Goal: Information Seeking & Learning: Find specific page/section

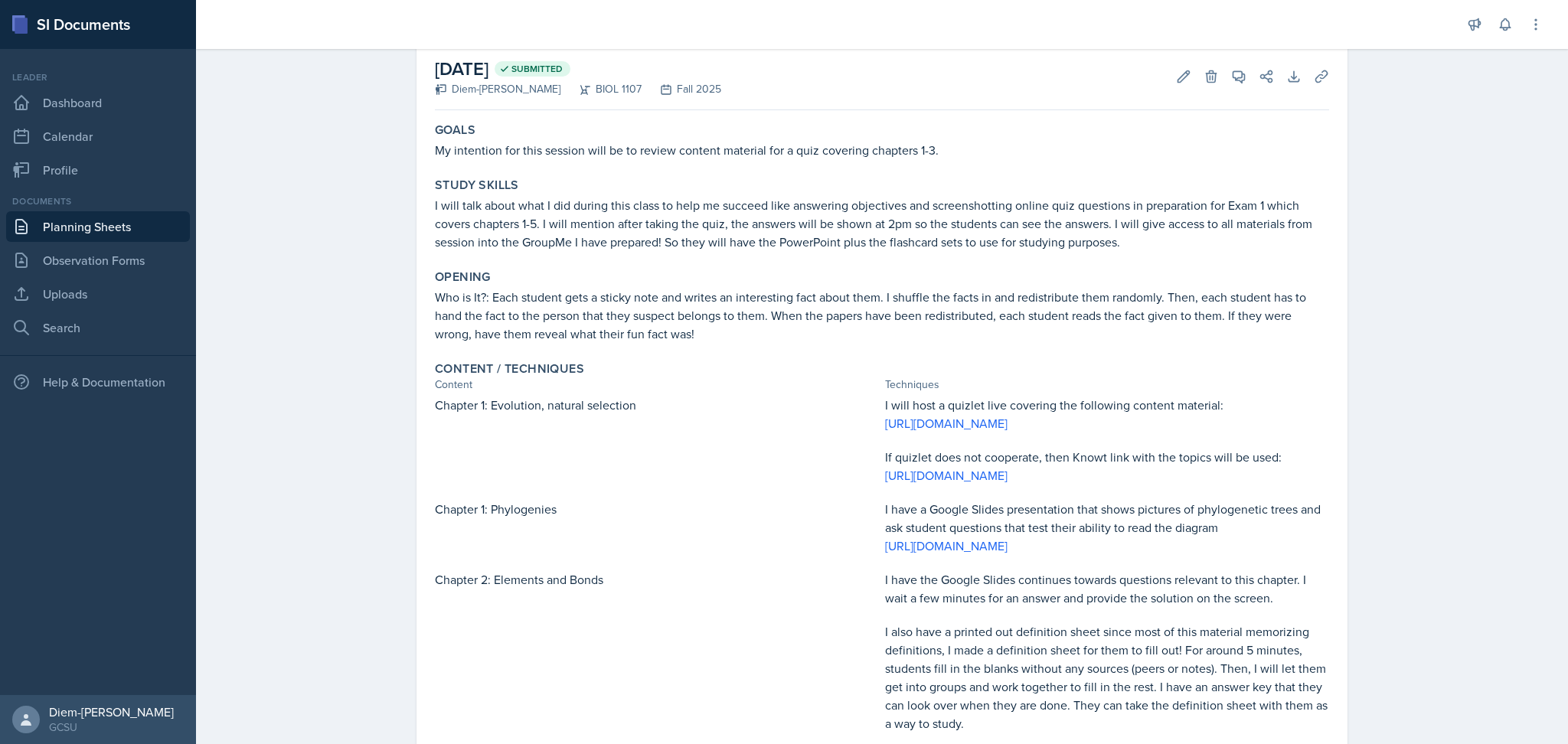
scroll to position [68, 0]
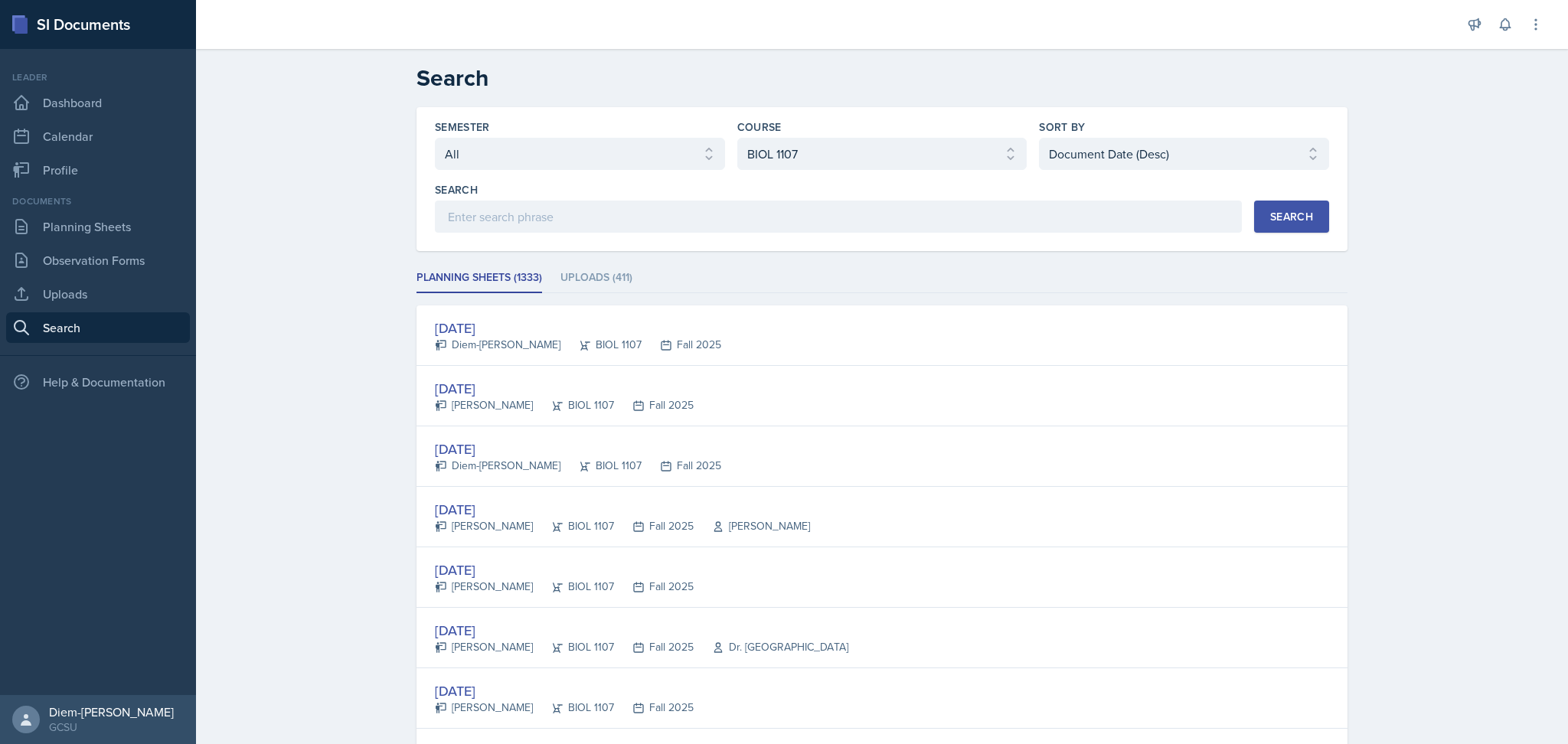
select select "all"
select select "6d02d006-d2ce-4ab3-bc11-53b48f3c94ca"
select select "3"
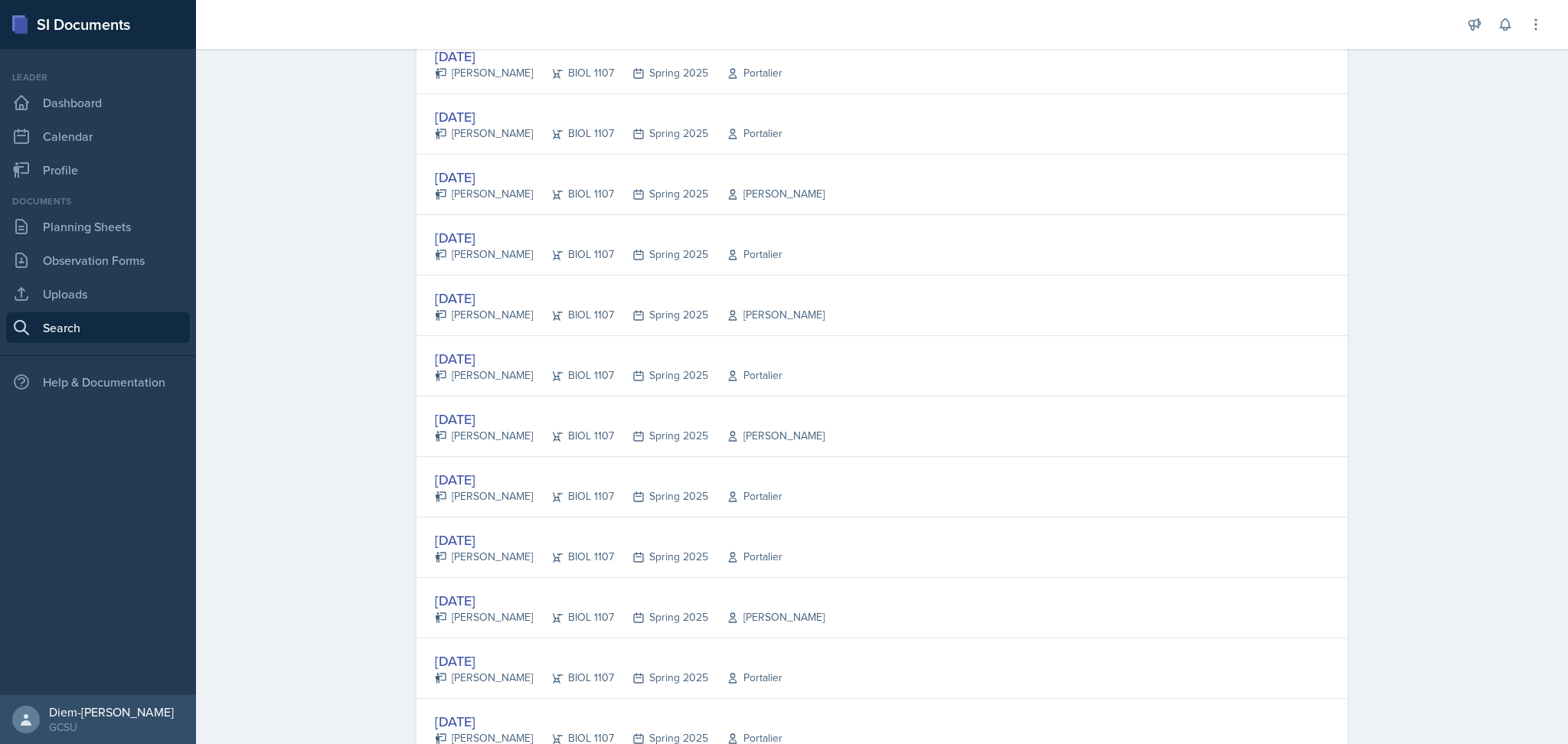
scroll to position [203, 0]
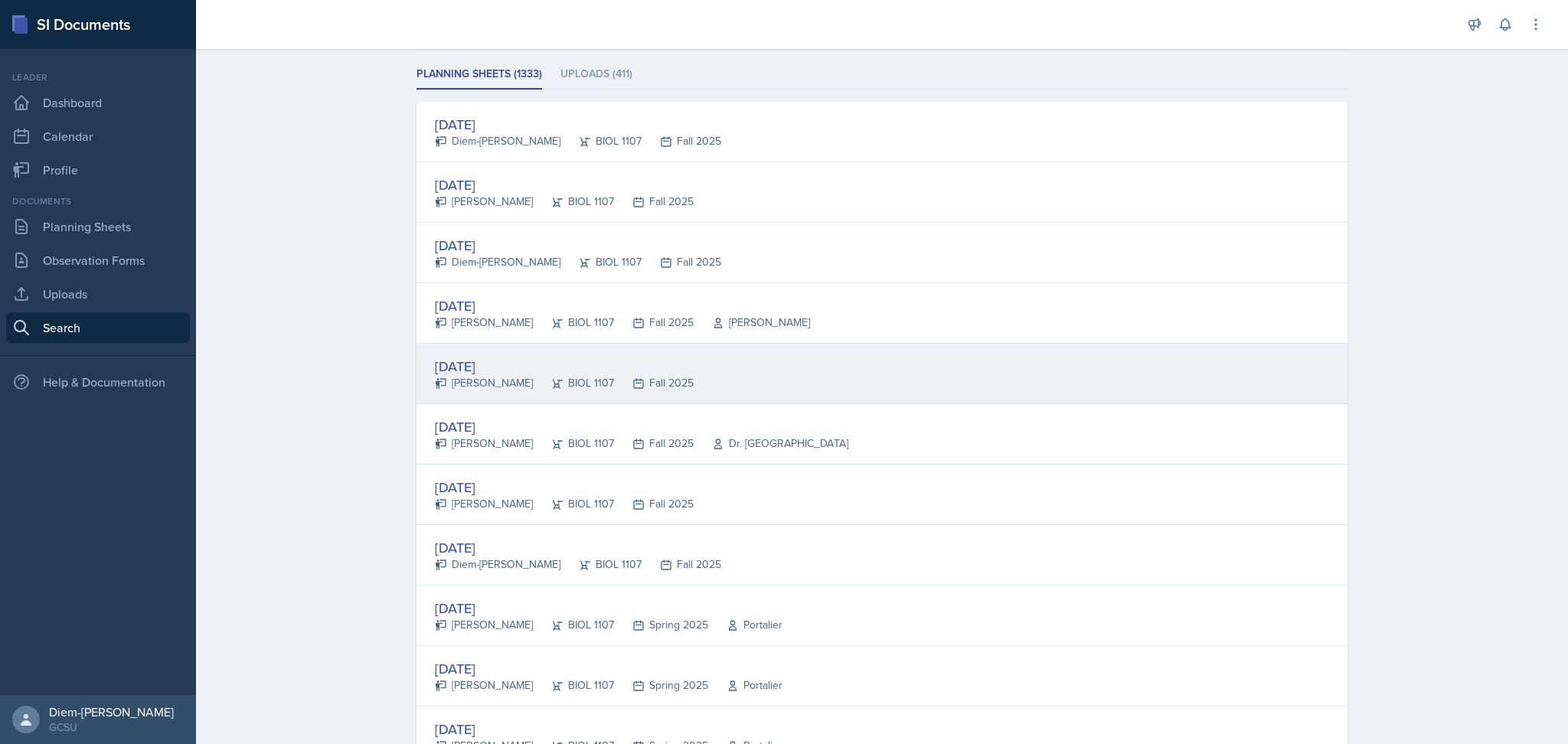
click at [784, 371] on div "[DATE] [PERSON_NAME] BIOL 1107 Fall 2025" at bounding box center [882, 373] width 931 height 61
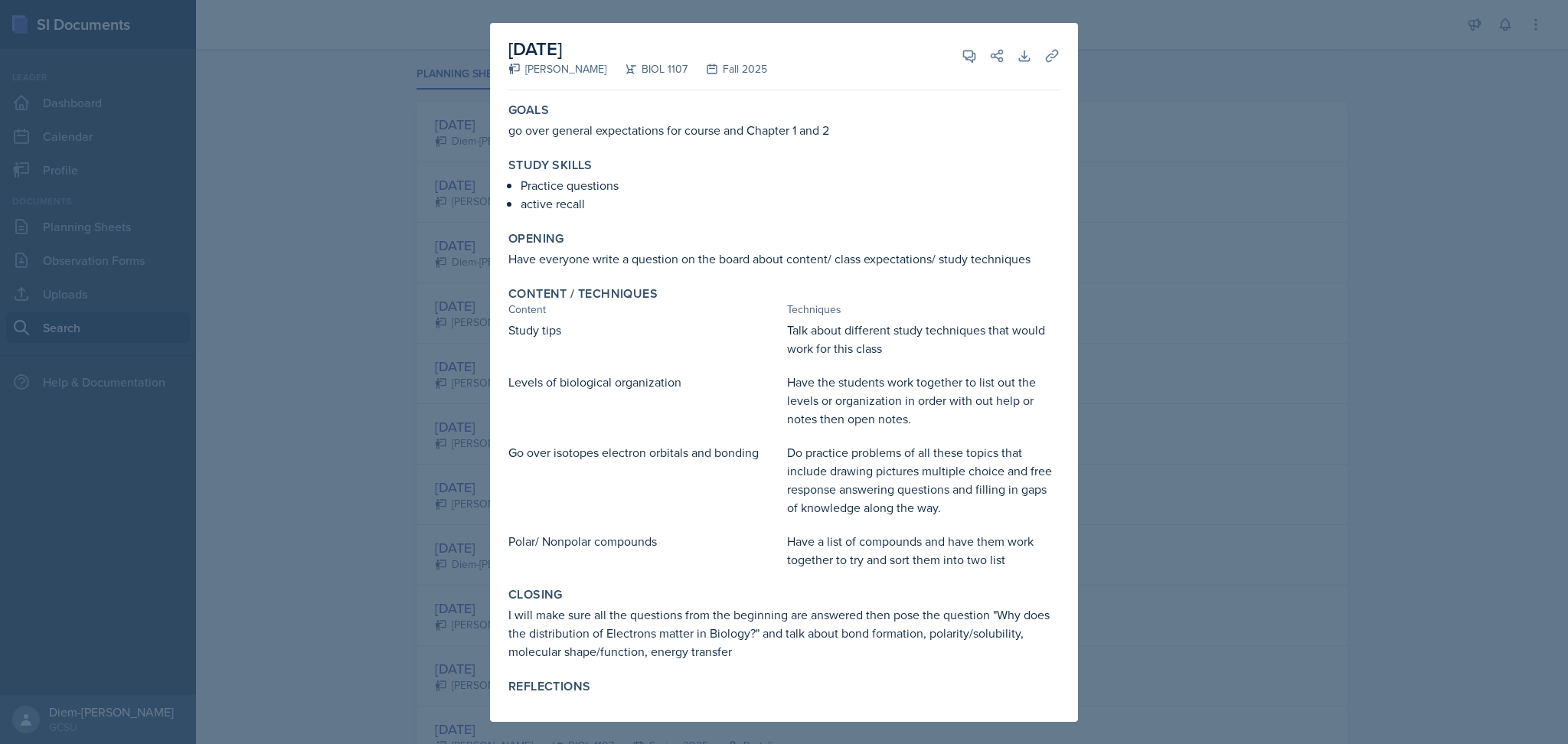
click at [1109, 358] on div at bounding box center [784, 372] width 1568 height 744
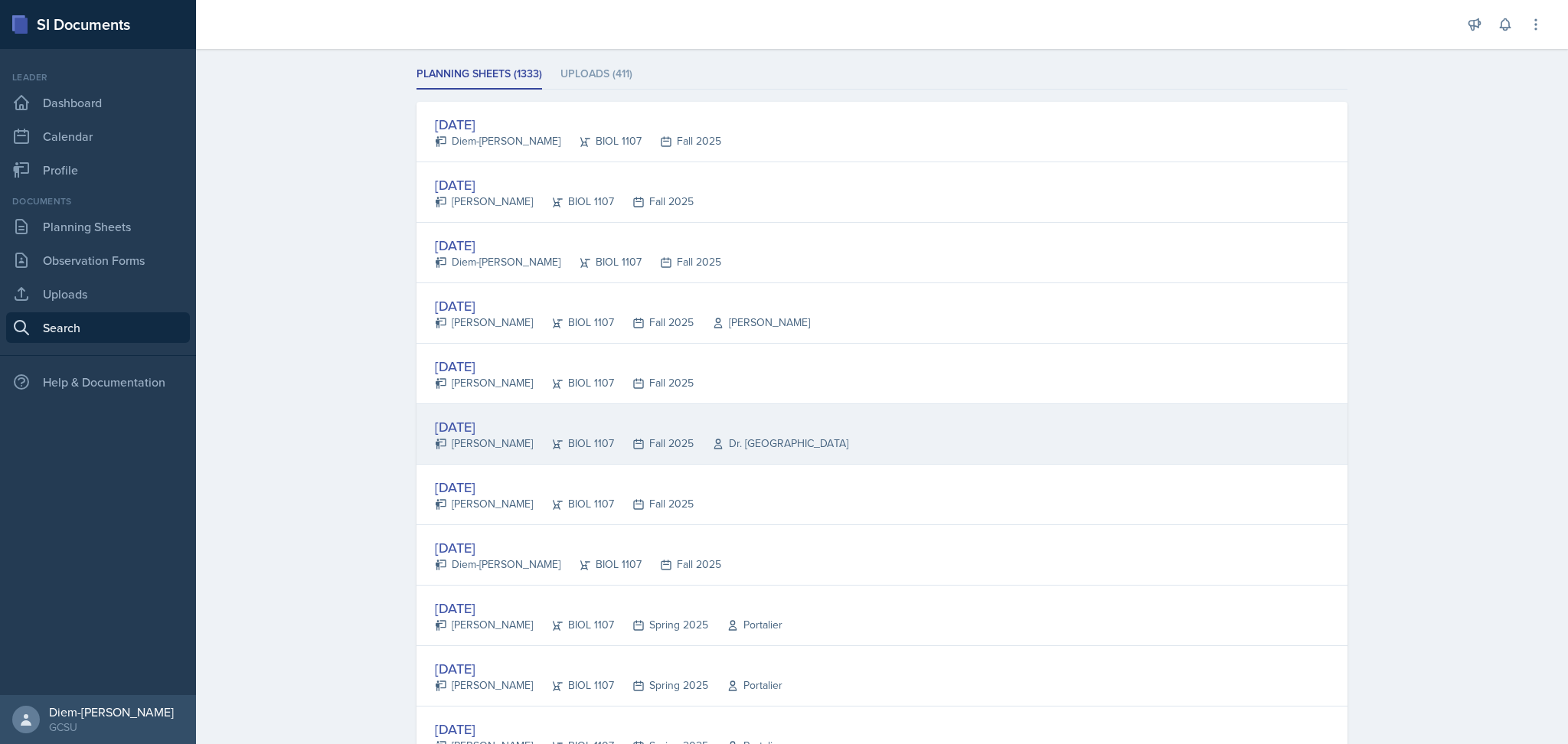
scroll to position [816, 0]
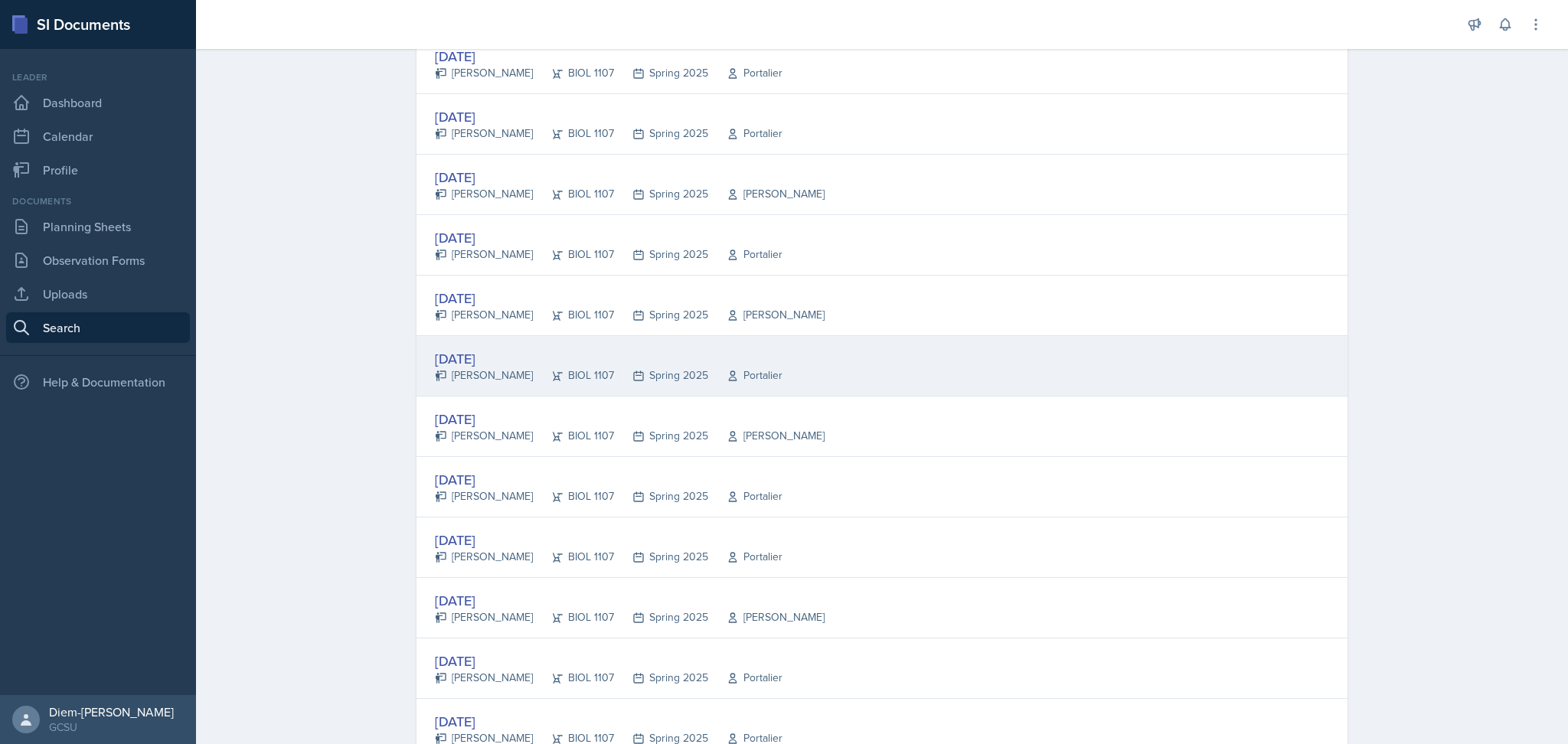
click at [790, 372] on div "[DATE] [PERSON_NAME] BIOL 1107 Spring 2025 Portalier" at bounding box center [882, 366] width 931 height 61
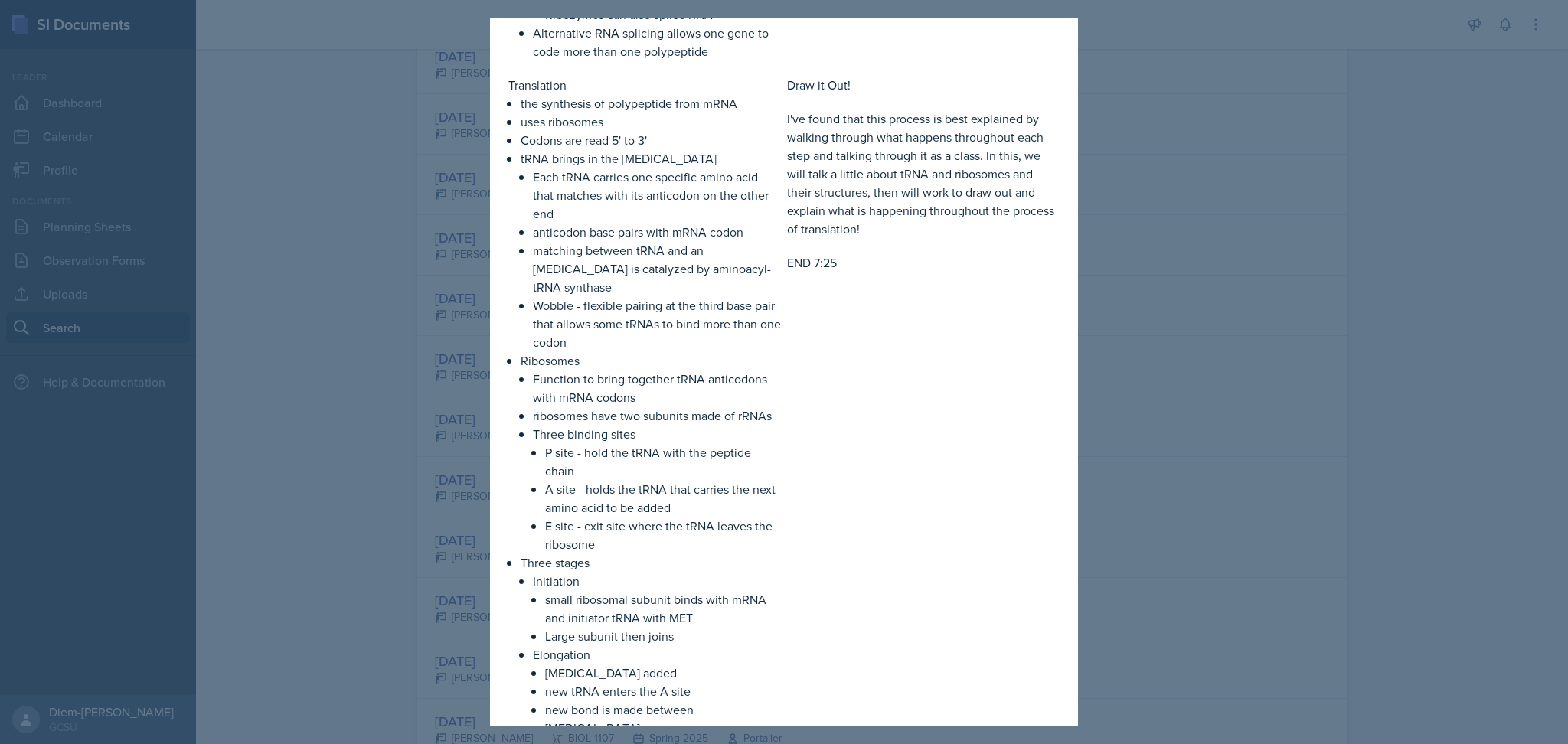
scroll to position [1831, 0]
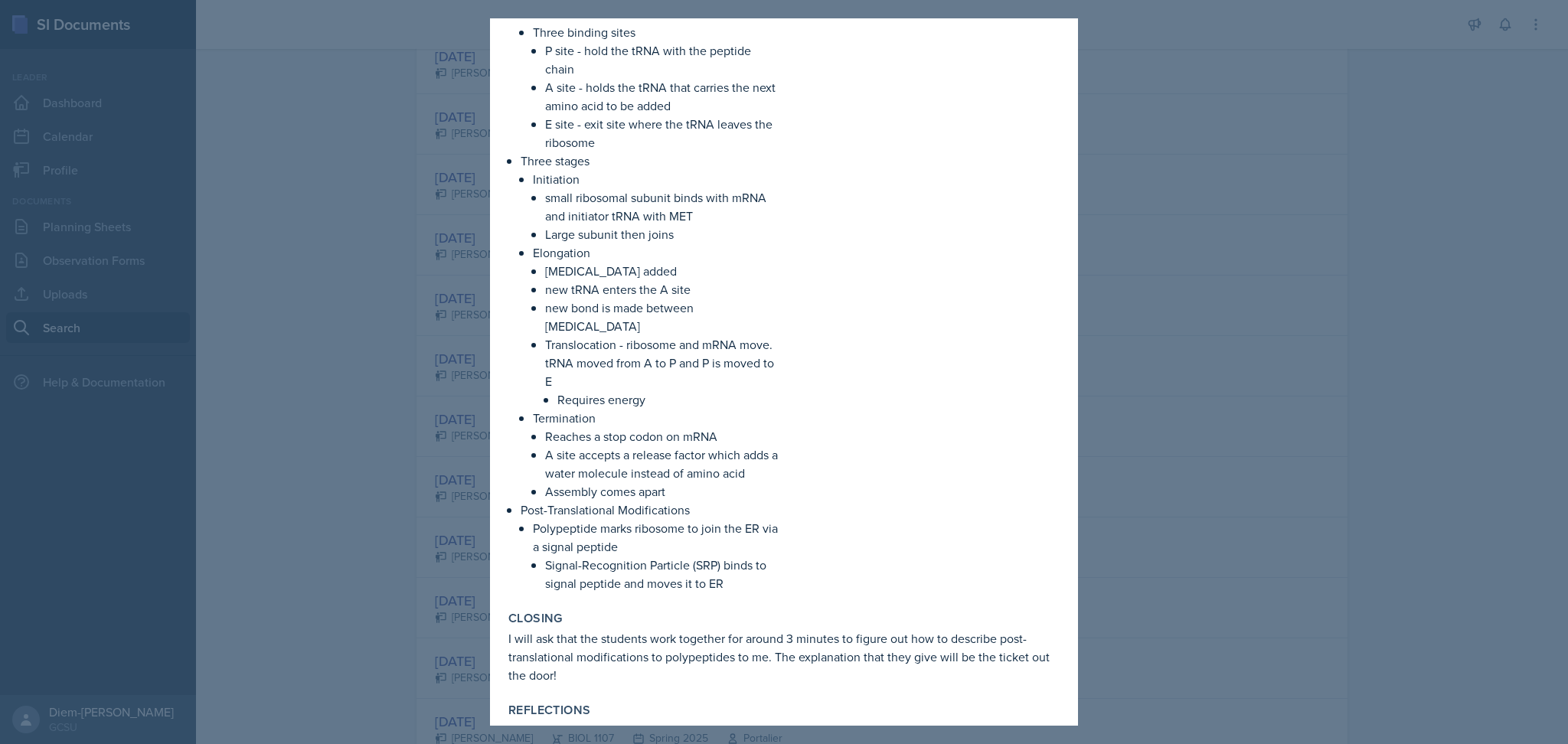
click at [1169, 300] on div at bounding box center [784, 372] width 1568 height 744
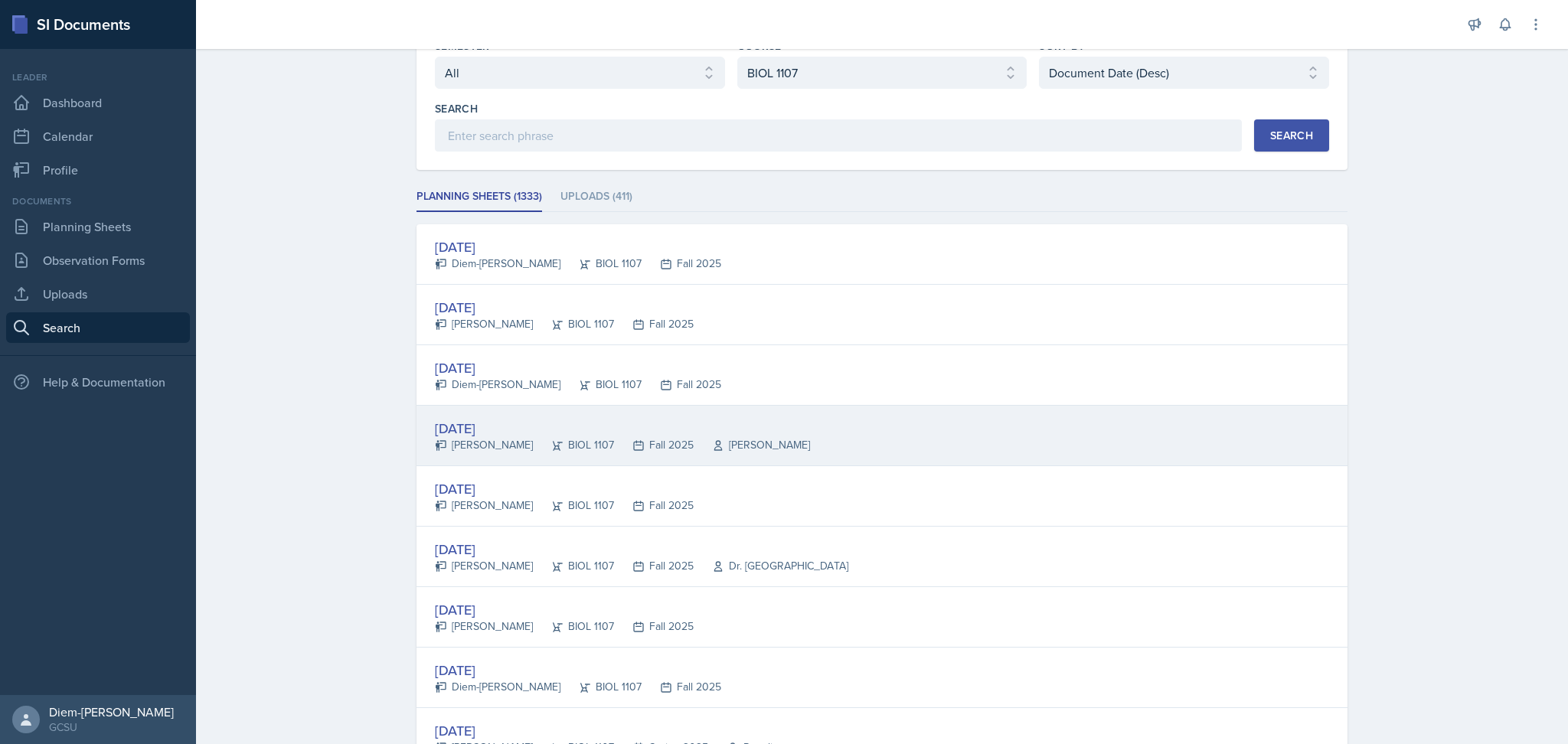
scroll to position [0, 0]
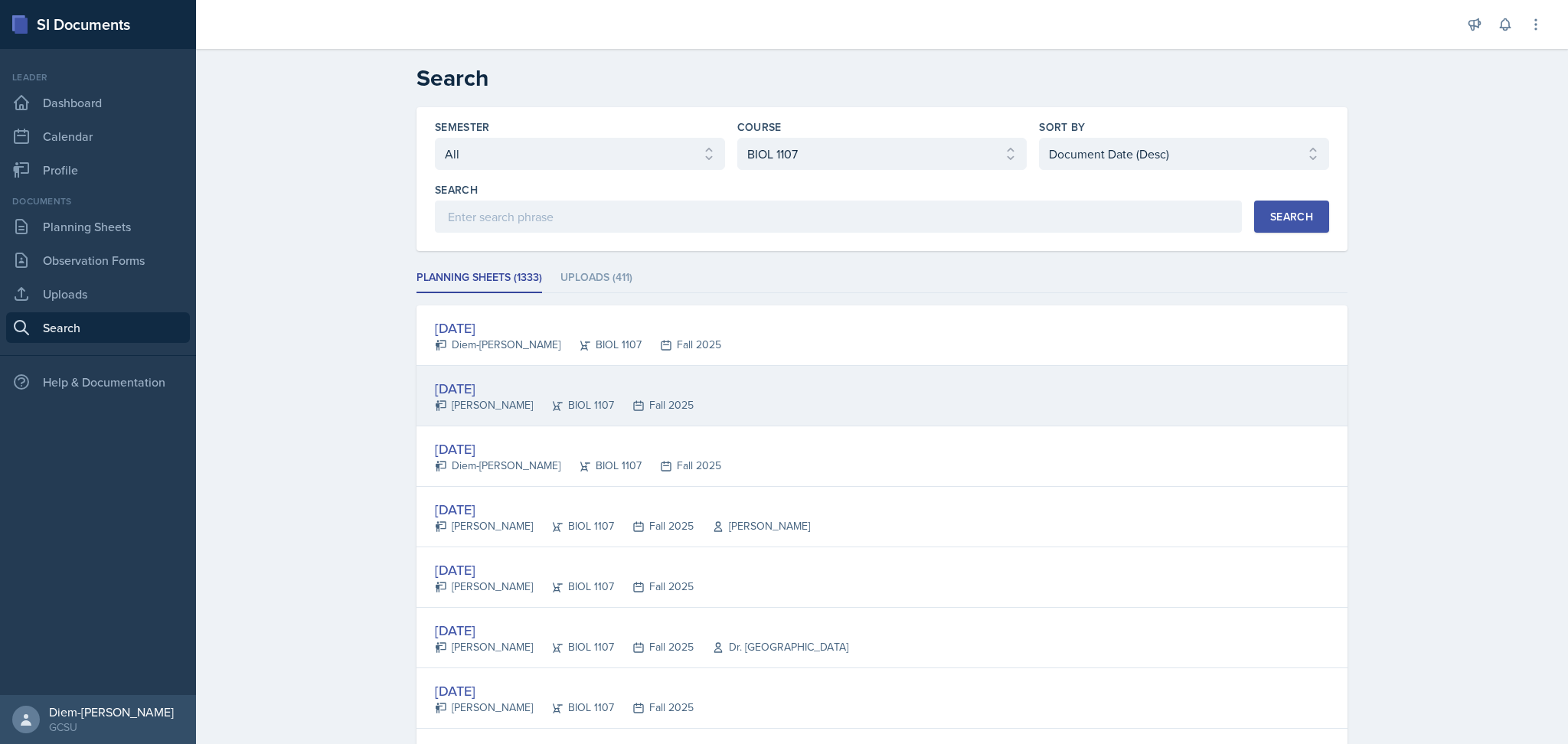
click at [693, 383] on div "[DATE] [PERSON_NAME] BIOL 1107 Fall 2025" at bounding box center [882, 396] width 931 height 61
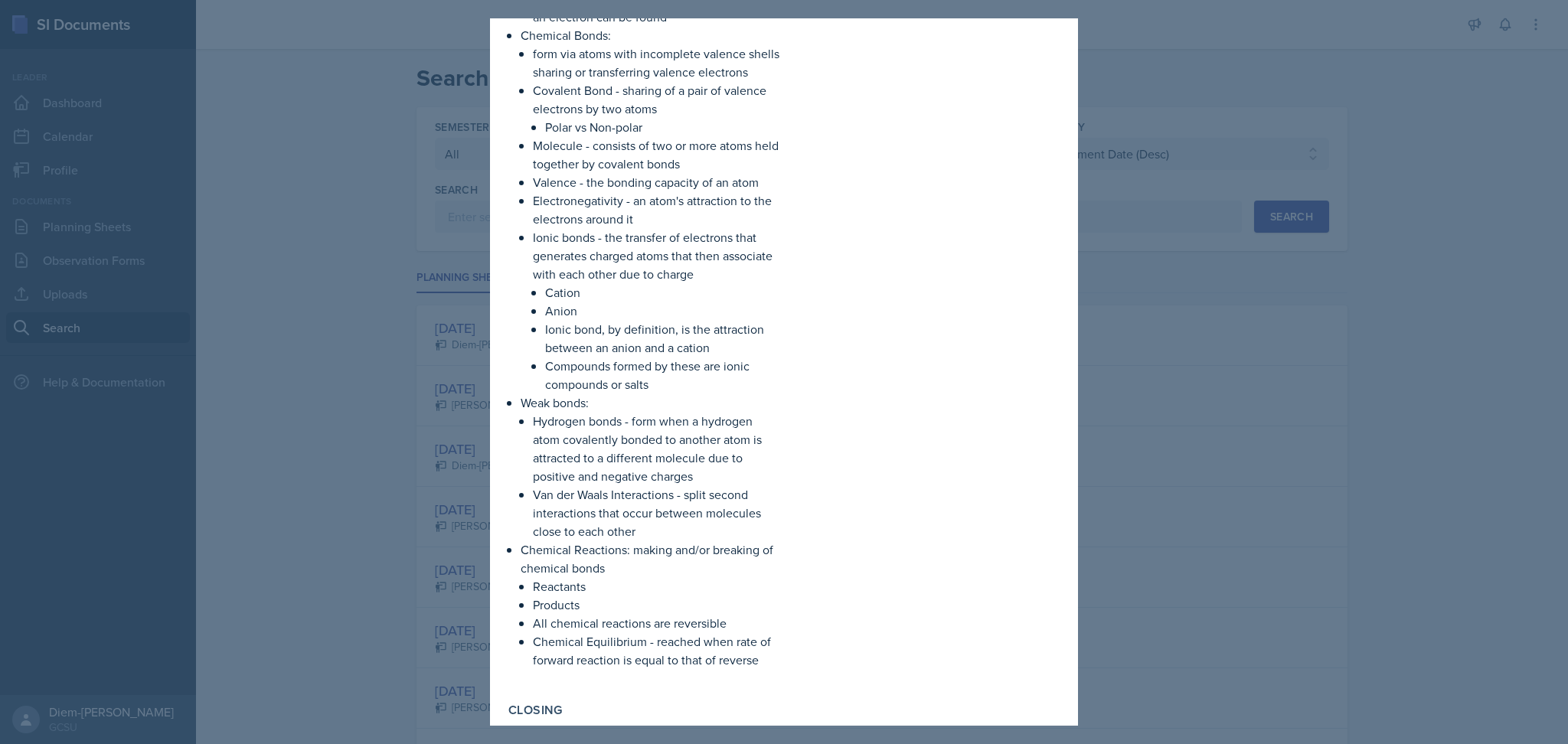
scroll to position [1662, 0]
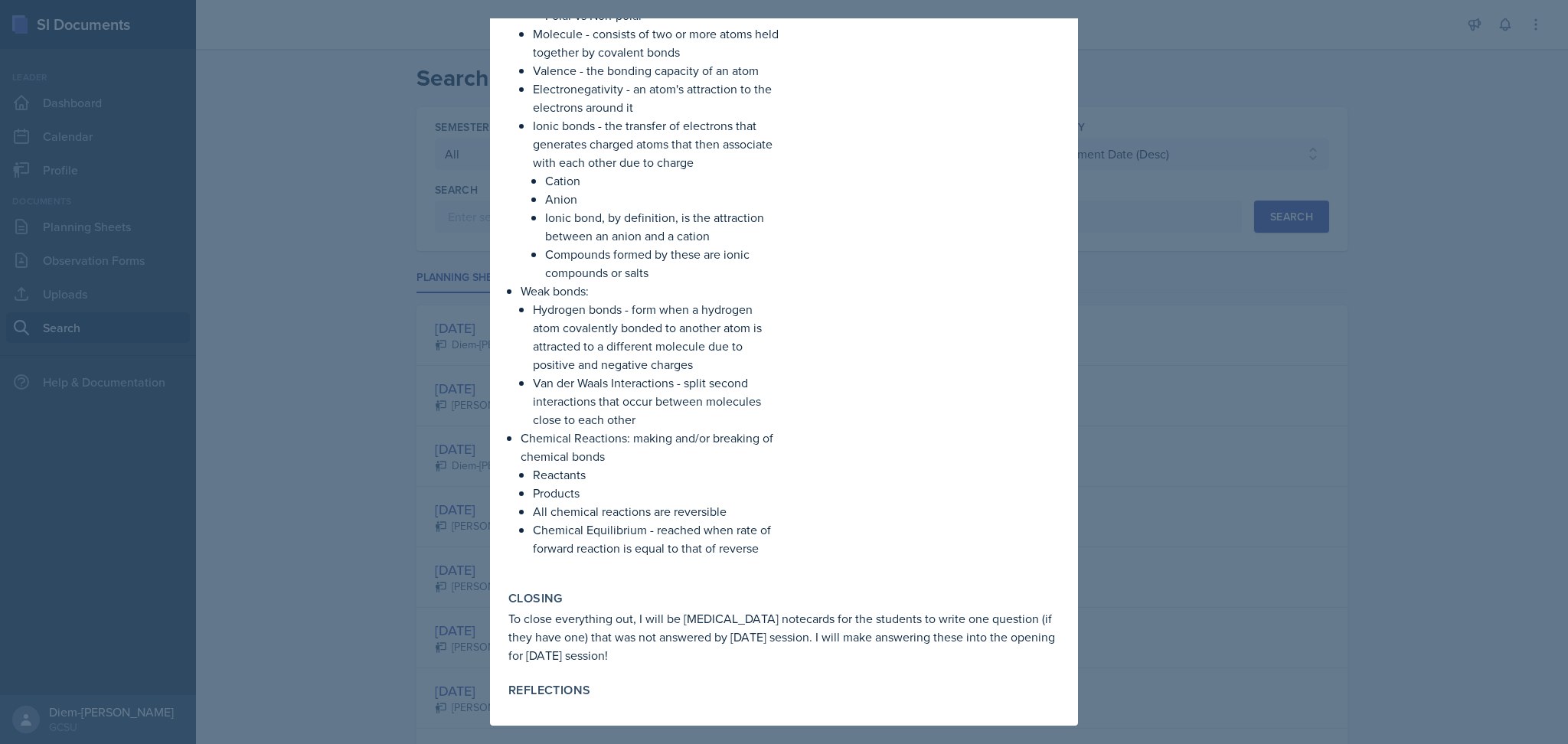
click at [1262, 347] on div at bounding box center [784, 372] width 1568 height 744
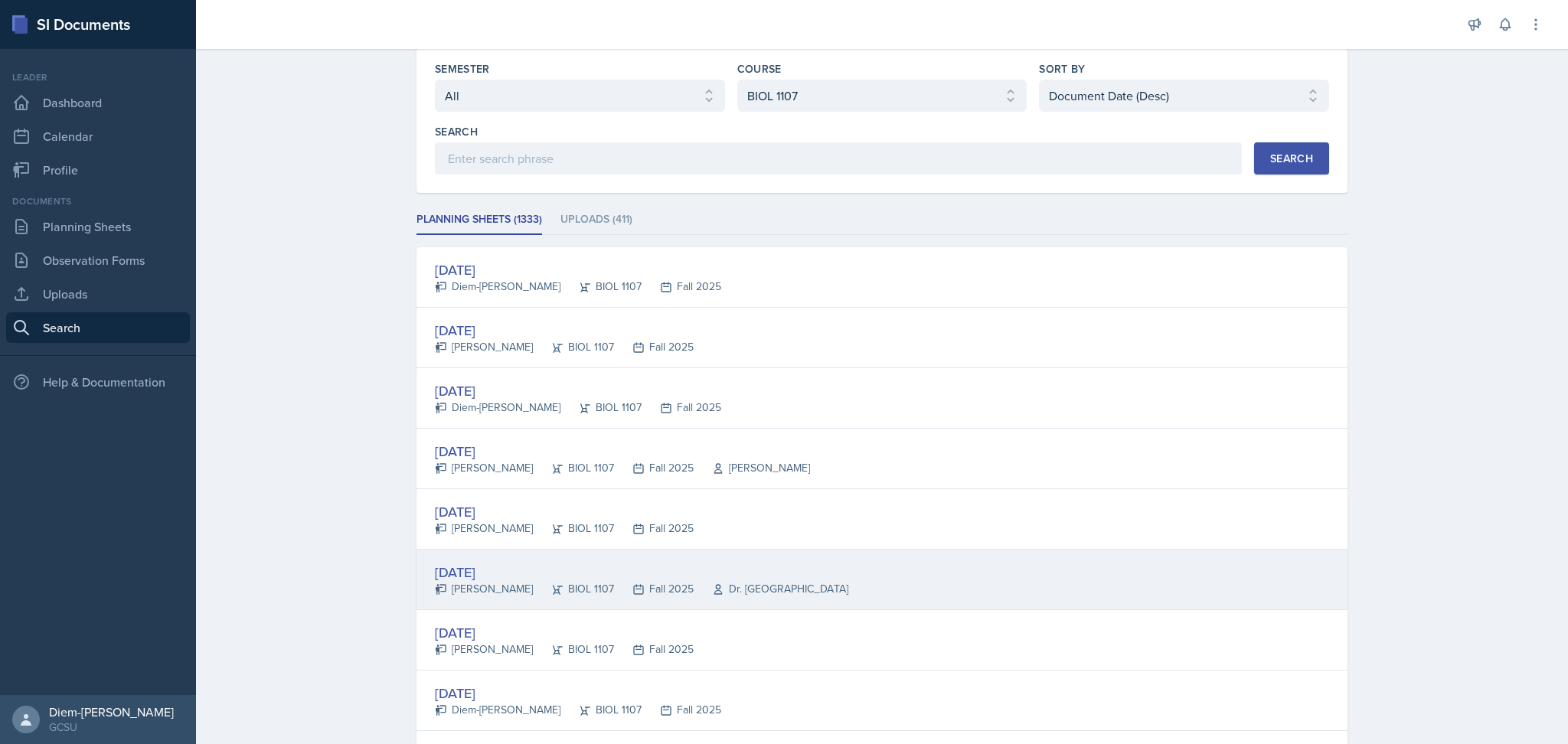
scroll to position [0, 0]
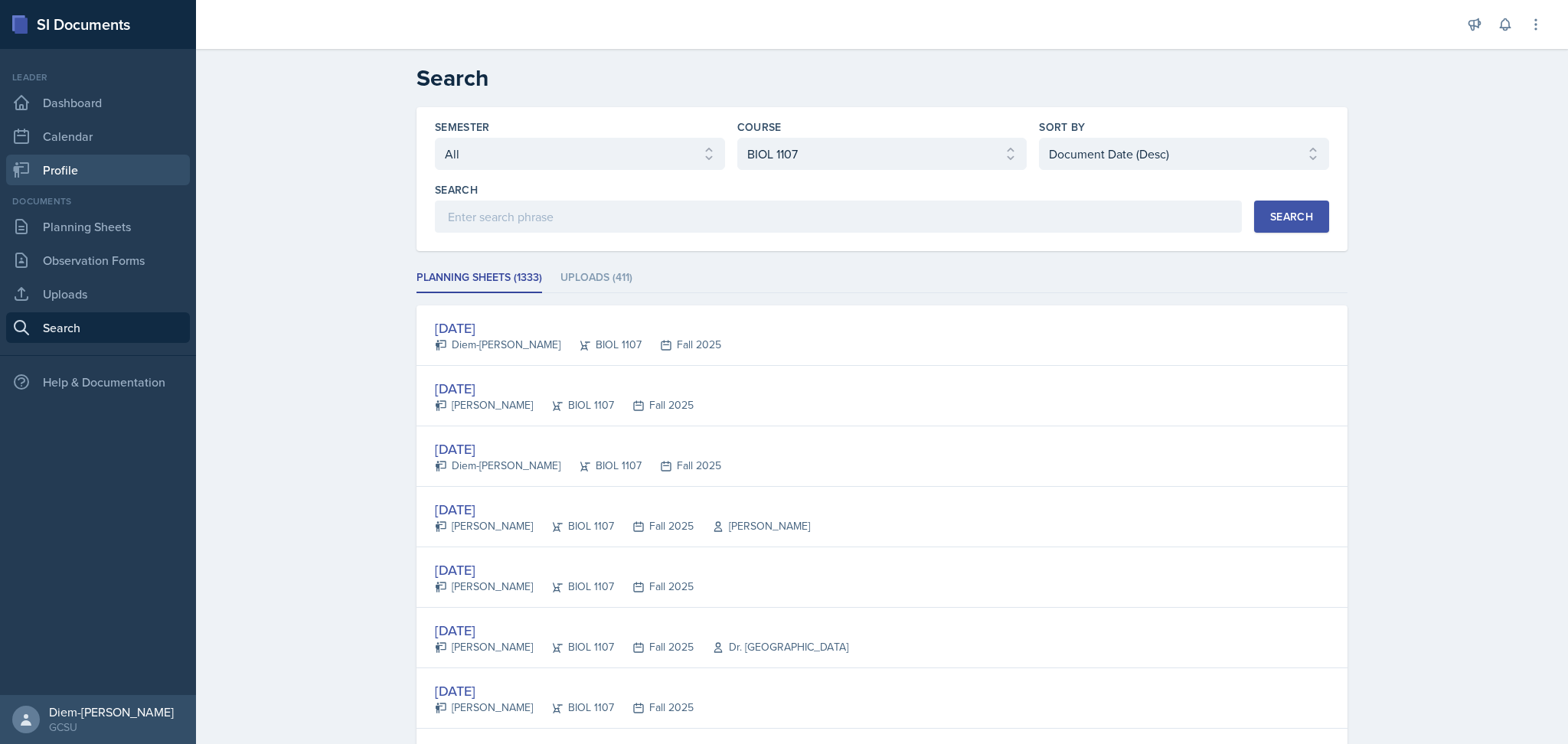
click at [52, 157] on link "Profile" at bounding box center [98, 170] width 183 height 31
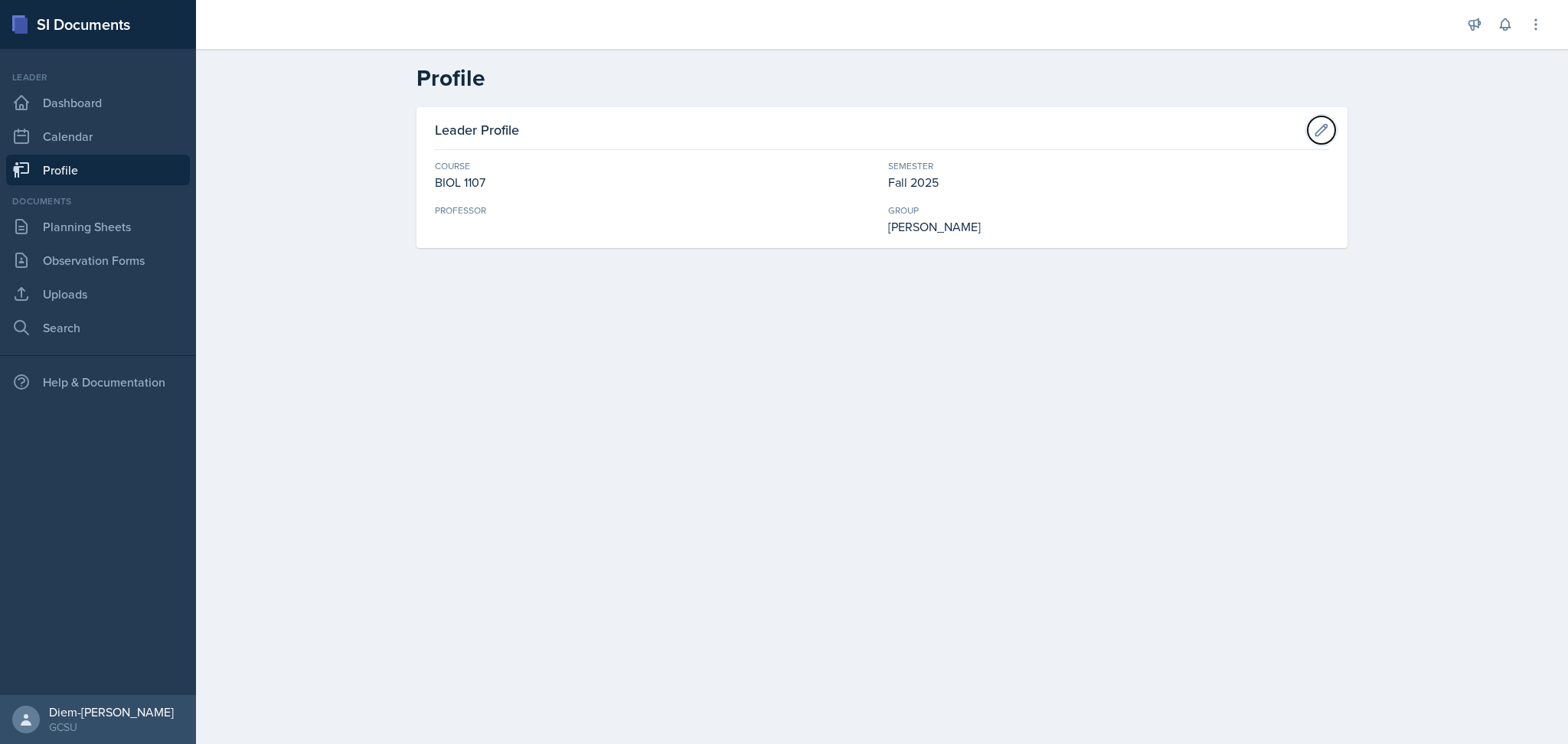
click at [1305, 123] on div "Leader Profile" at bounding box center [881, 135] width 894 height 31
click at [1308, 133] on button at bounding box center [1321, 130] width 27 height 27
click at [525, 239] on input at bounding box center [655, 239] width 441 height 33
type input "[PERSON_NAME]"
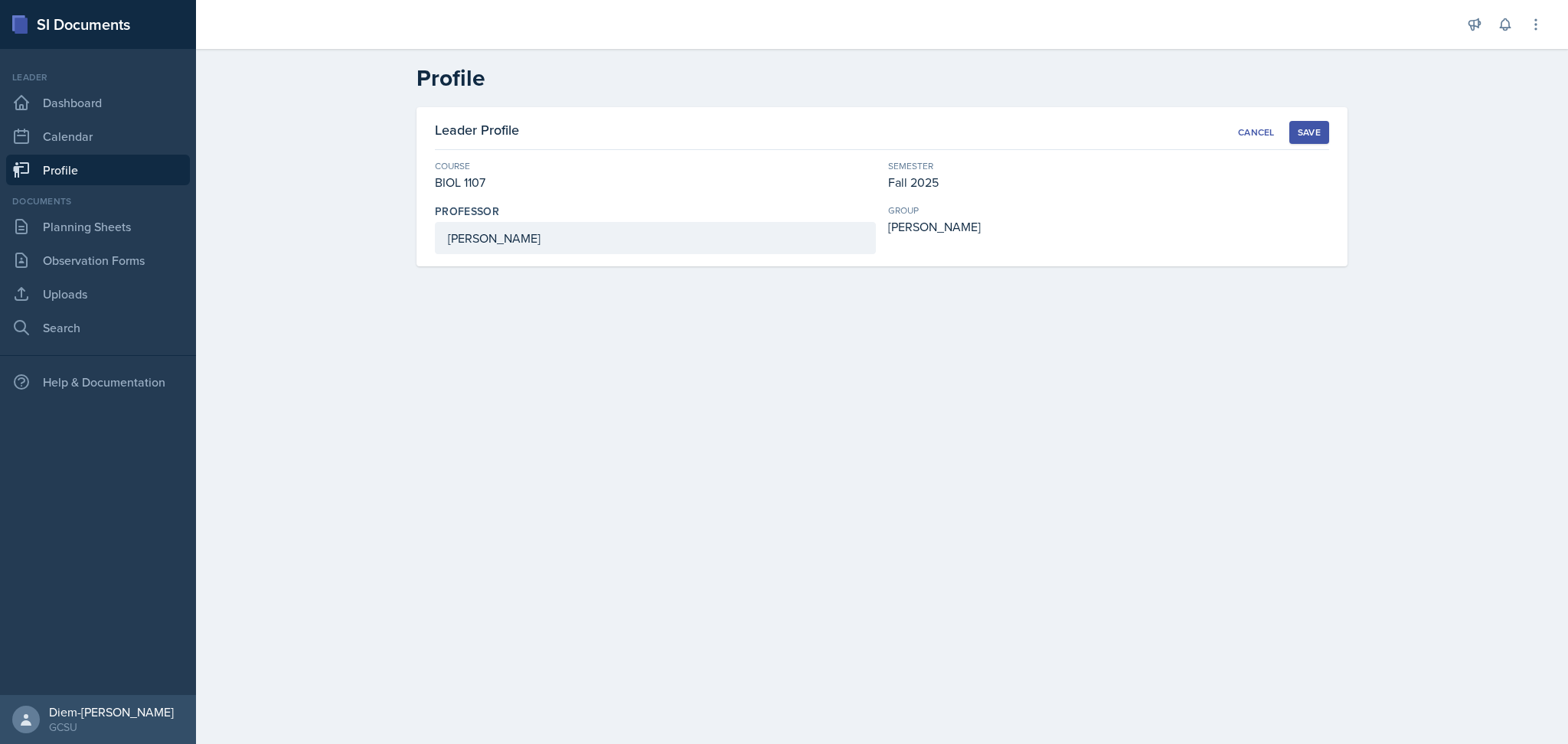
click at [1316, 121] on button "Save" at bounding box center [1309, 132] width 40 height 23
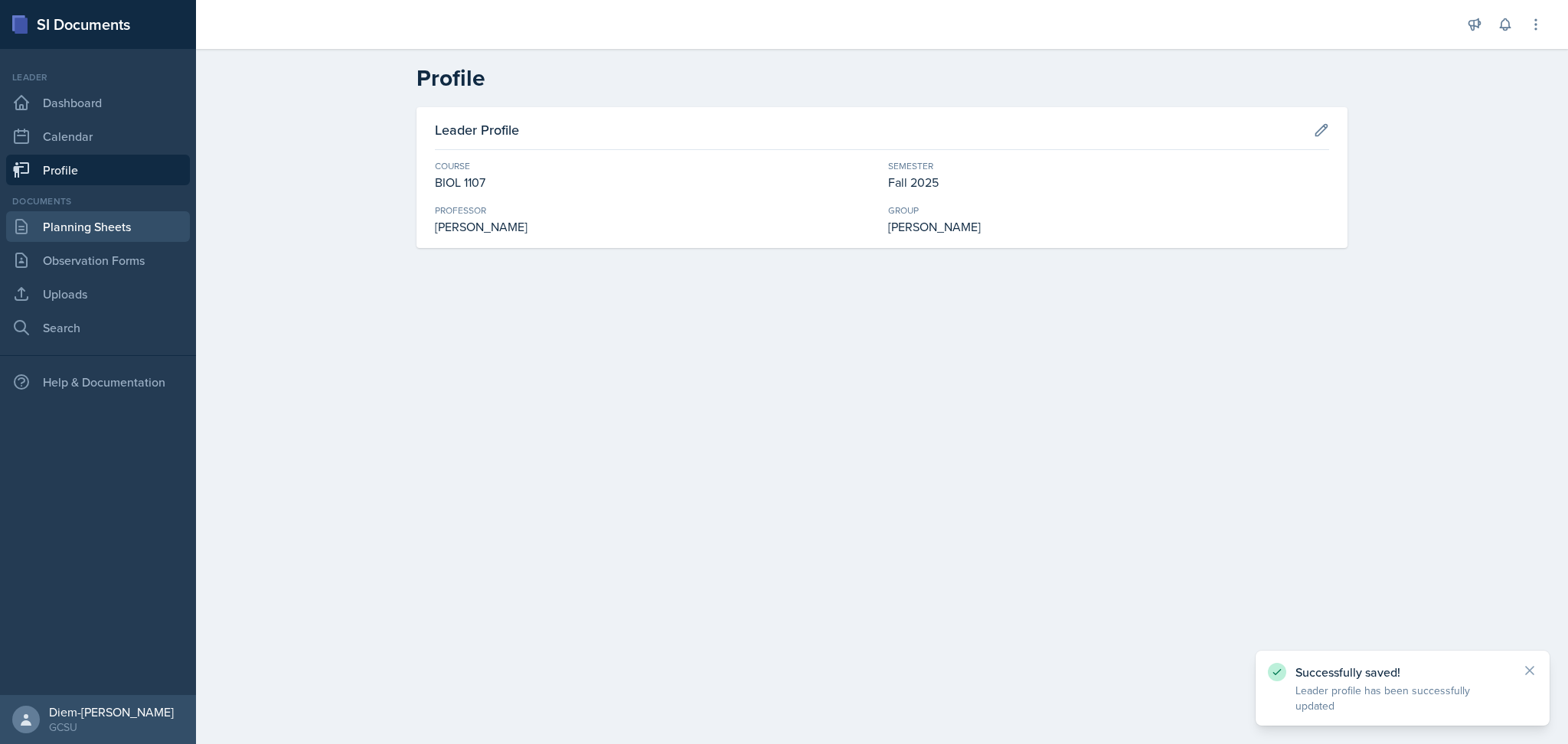
click at [94, 226] on link "Planning Sheets" at bounding box center [98, 227] width 183 height 31
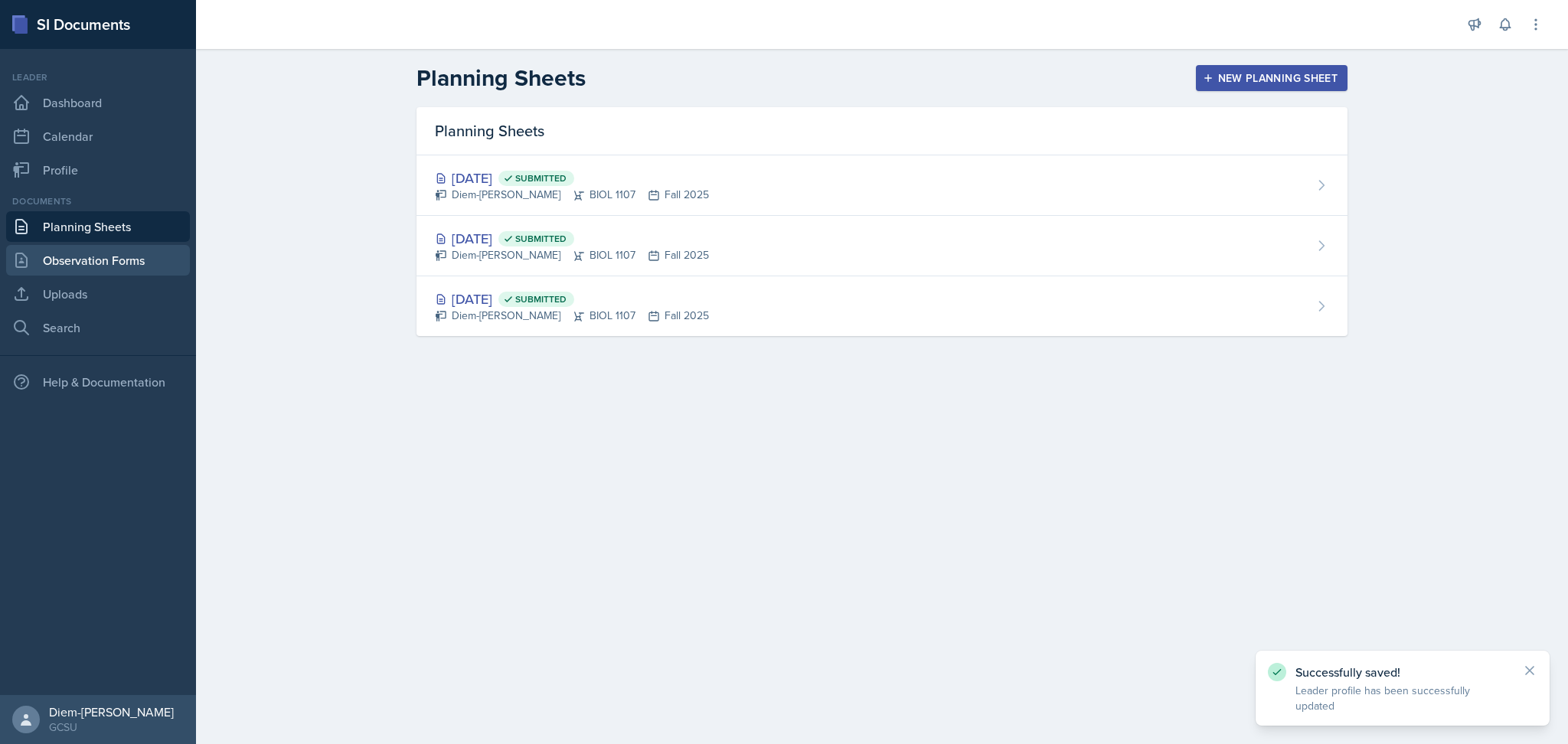
click at [92, 259] on link "Observation Forms" at bounding box center [98, 260] width 183 height 31
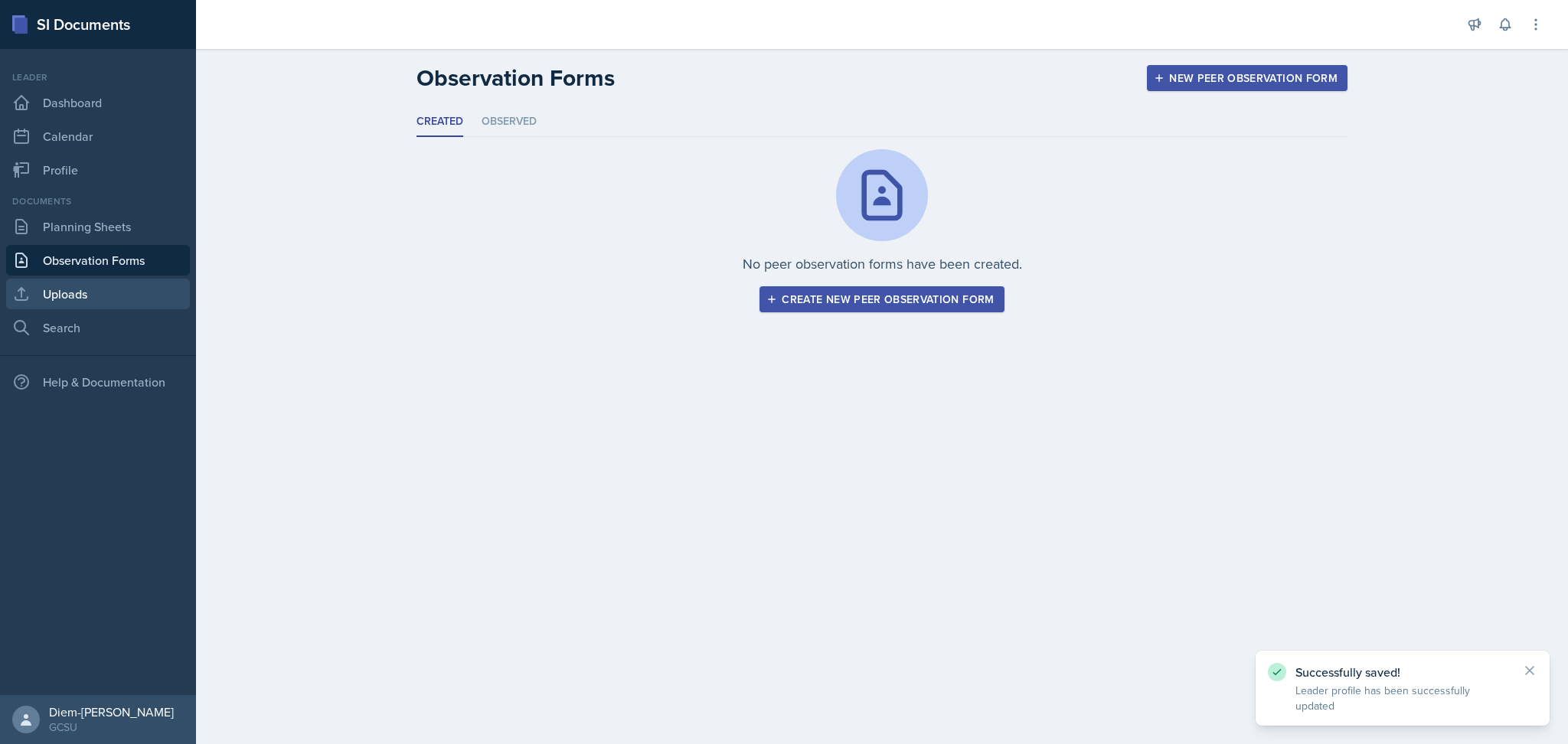
click at [91, 297] on link "Uploads" at bounding box center [98, 294] width 183 height 31
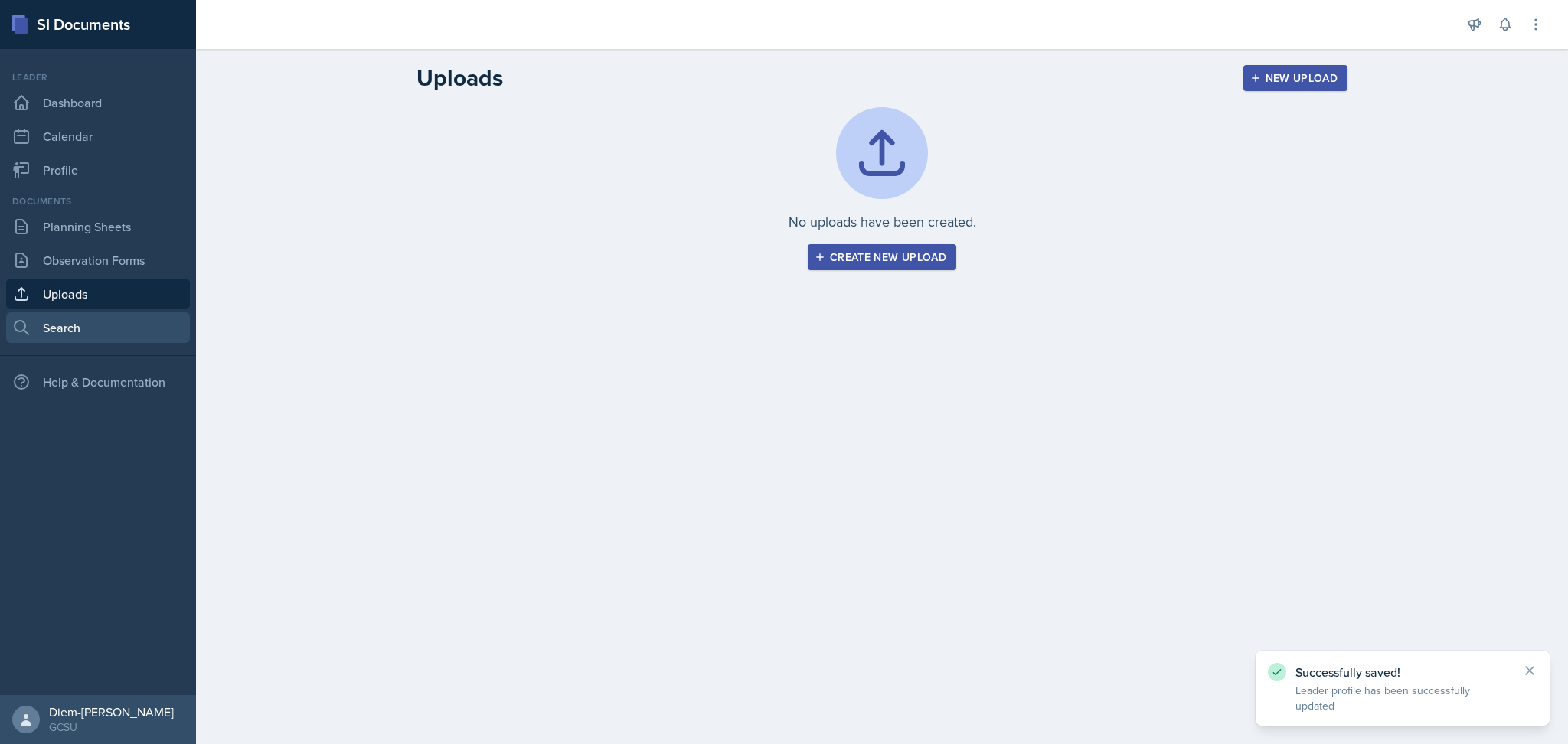
click at [99, 326] on link "Search" at bounding box center [98, 328] width 183 height 31
select select "all"
select select "1"
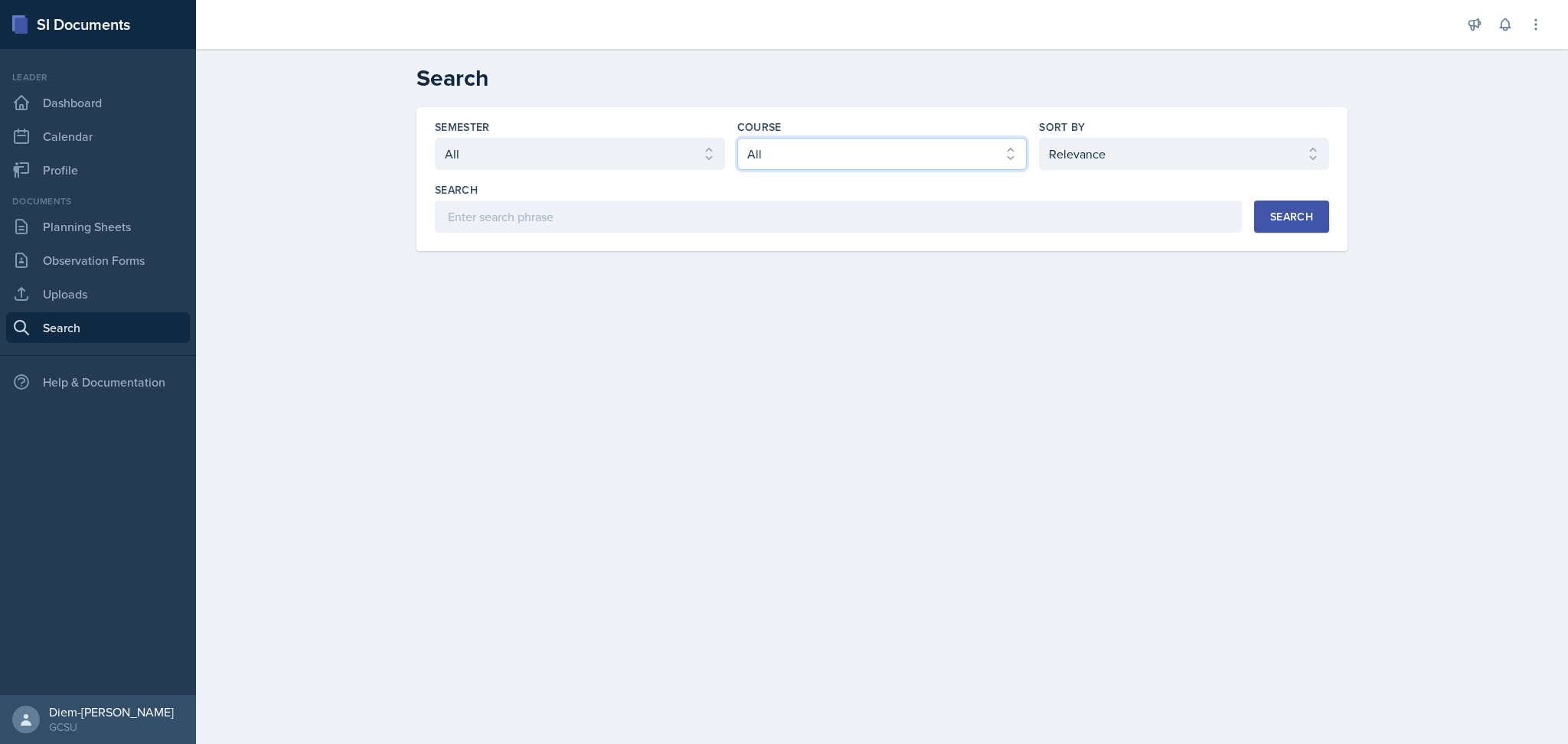
click at [811, 162] on select "Select course All ACCT 3101 ACCT 3102 ASTR 1000 BIOL 1100 BIOL 1107 BIOL 1108 B…" at bounding box center [882, 154] width 290 height 33
select select "6d02d006-d2ce-4ab3-bc11-53b48f3c94ca"
click at [737, 137] on select "Select course All ACCT 3101 ACCT 3102 ASTR 1000 BIOL 1100 BIOL 1107 BIOL 1108 B…" at bounding box center [882, 154] width 290 height 33
drag, startPoint x: 1131, startPoint y: 157, endPoint x: 1133, endPoint y: 168, distance: 11.2
click at [1131, 157] on select "Select sort by Relevance Document Date (Asc) Document Date (Desc)" at bounding box center [1183, 154] width 290 height 33
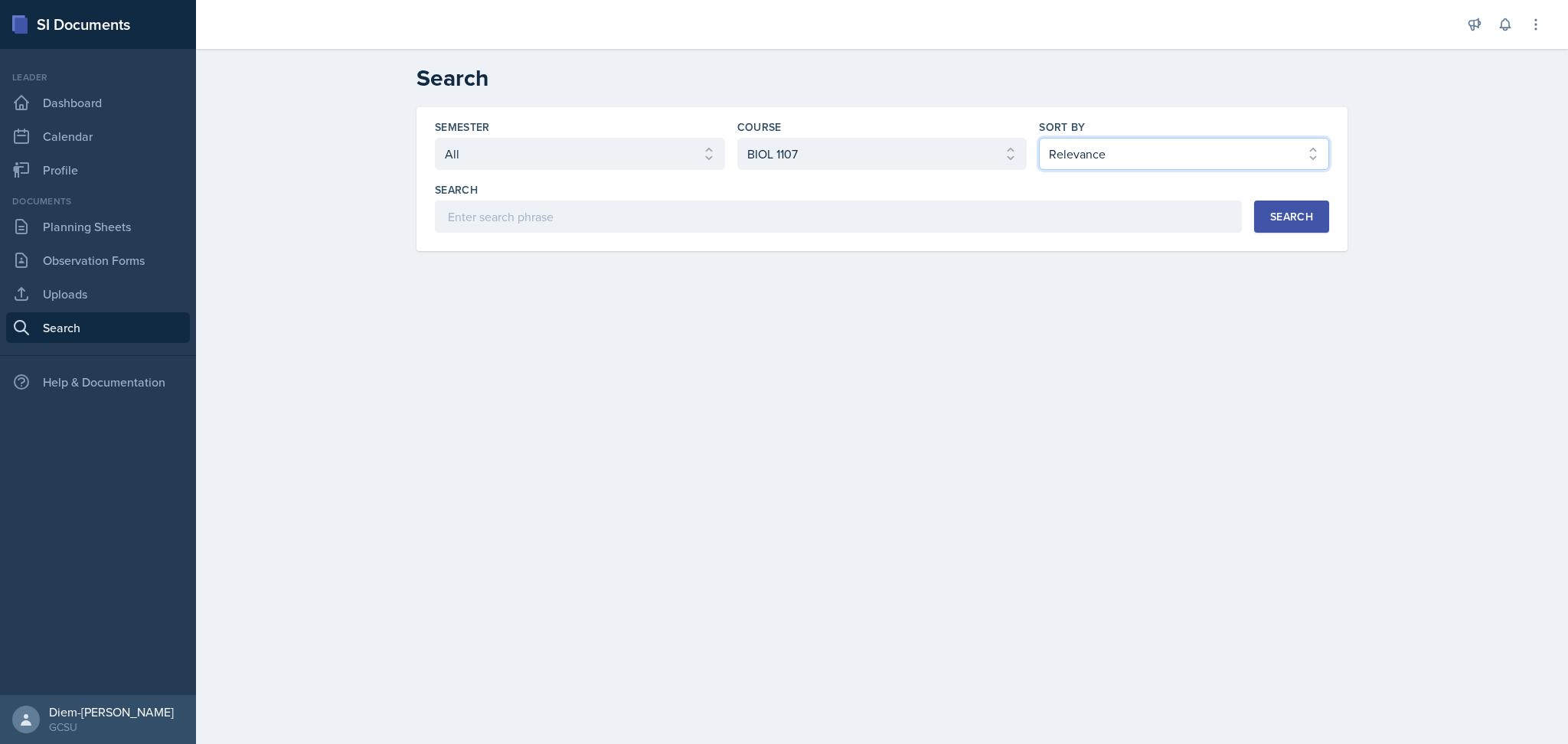
select select "3"
click at [1038, 137] on select "Select sort by Relevance Document Date (Asc) Document Date (Desc)" at bounding box center [1183, 154] width 290 height 33
click at [1215, 228] on input at bounding box center [838, 217] width 807 height 33
click at [1267, 234] on div "Semester Select semester All Fall 2025 Spring 2025 Fall 2024 Spring 2024 Fall 2…" at bounding box center [882, 179] width 931 height 144
click at [1258, 228] on button "Search" at bounding box center [1291, 217] width 75 height 33
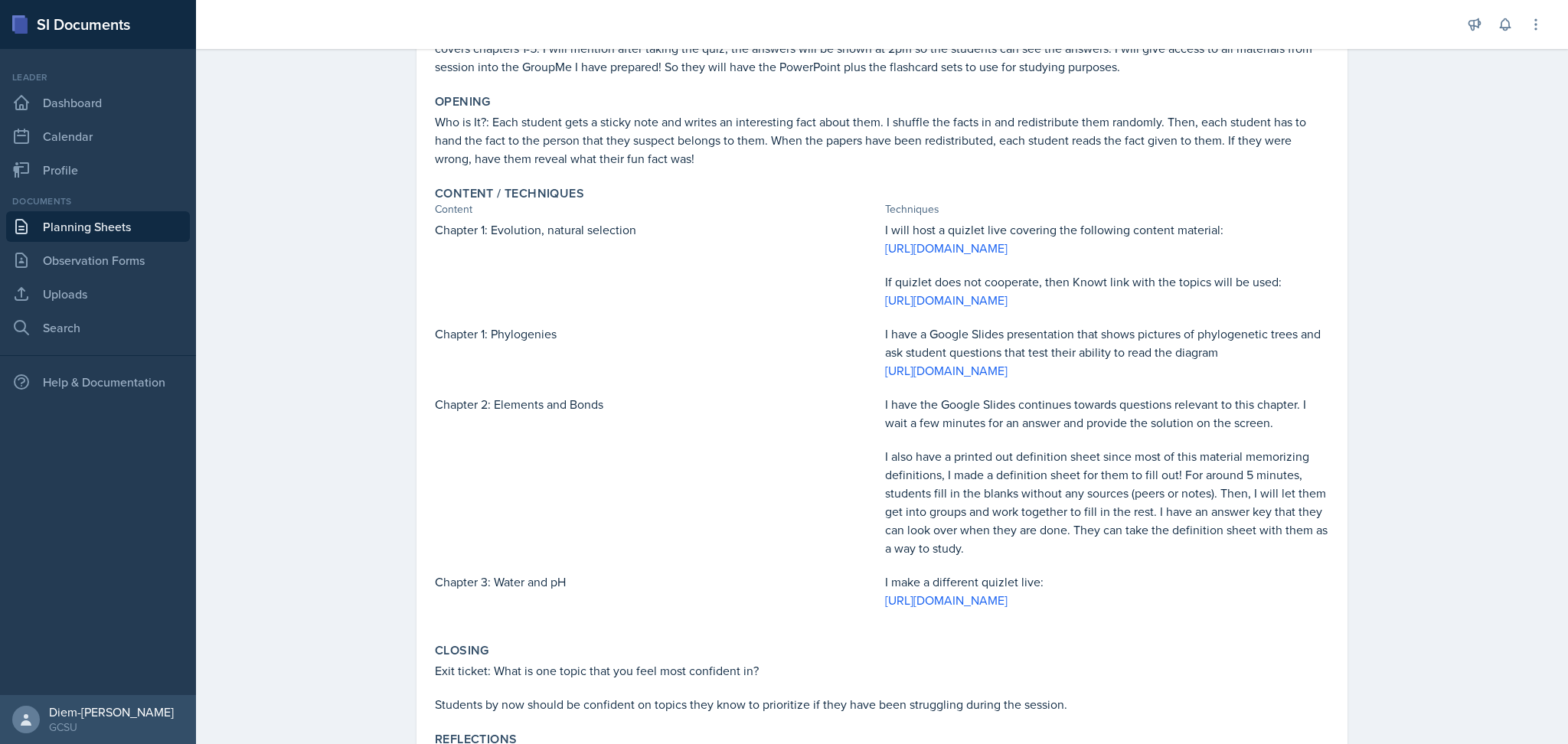
scroll to position [306, 0]
